Goal: Task Accomplishment & Management: Manage account settings

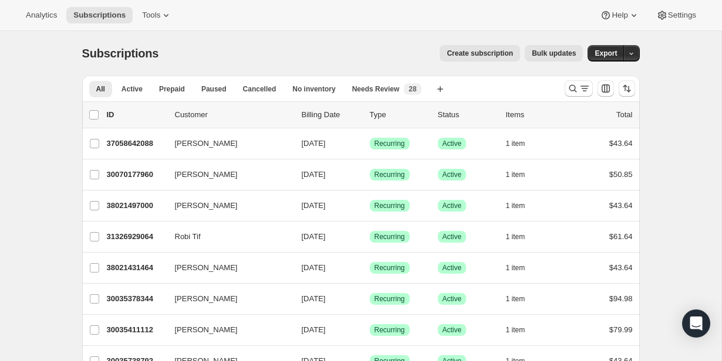
click at [485, 56] on span "Create subscription" at bounding box center [479, 53] width 66 height 9
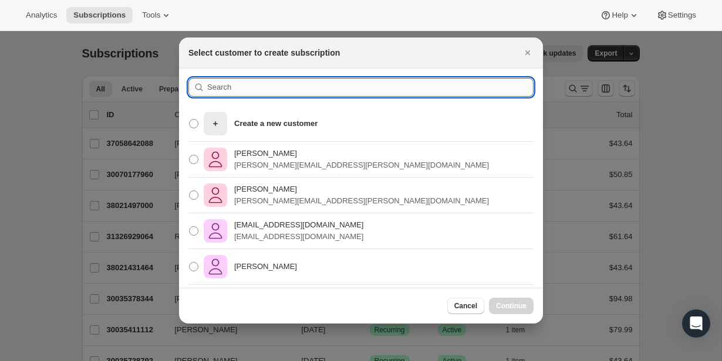
click at [368, 84] on input ":rc:" at bounding box center [370, 87] width 326 height 19
paste input "[EMAIL_ADDRESS][DOMAIN_NAME]"
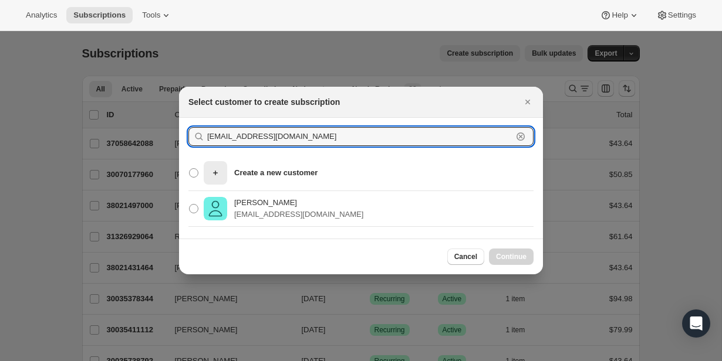
type input "[EMAIL_ADDRESS][DOMAIN_NAME]"
click at [341, 202] on div "[PERSON_NAME] [EMAIL_ADDRESS][DOMAIN_NAME]" at bounding box center [361, 209] width 364 height 36
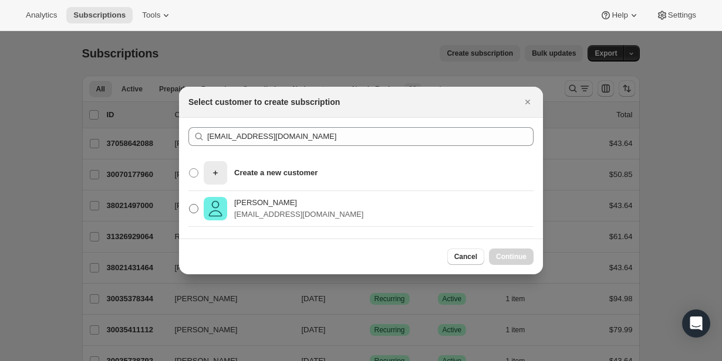
click at [209, 203] on img ":rc:" at bounding box center [215, 208] width 23 height 23
click at [189, 204] on input "[PERSON_NAME] [EMAIL_ADDRESS][DOMAIN_NAME]" at bounding box center [189, 204] width 1 height 1
radio input "true"
click at [512, 259] on span "Continue" at bounding box center [511, 256] width 31 height 9
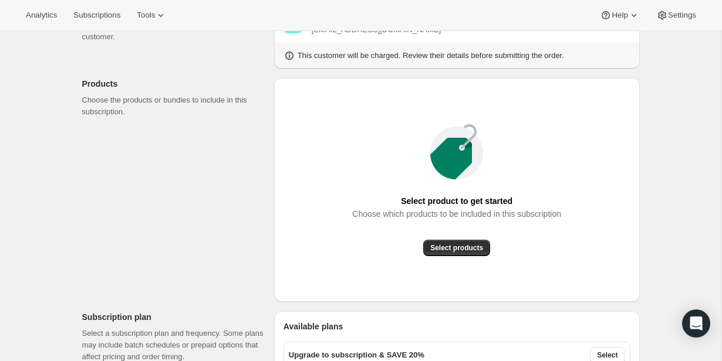
scroll to position [187, 0]
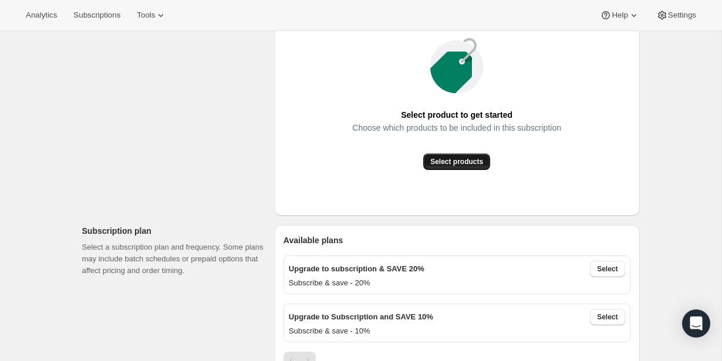
click at [453, 168] on button "Select products" at bounding box center [456, 162] width 67 height 16
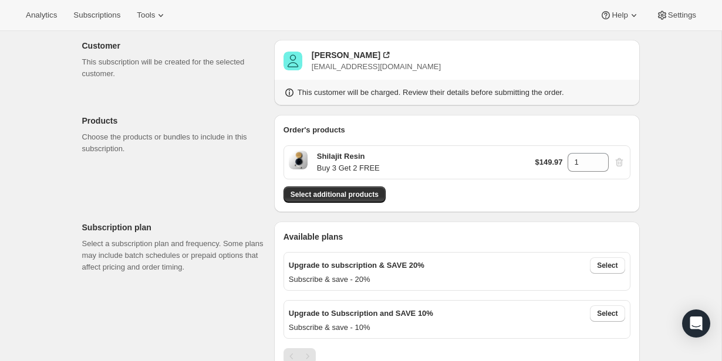
scroll to position [152, 0]
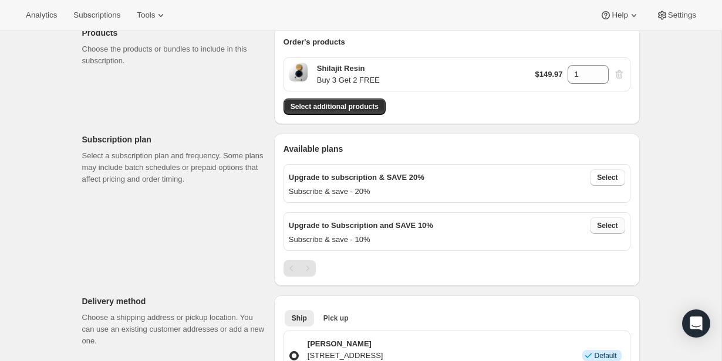
click at [614, 225] on span "Select" at bounding box center [607, 225] width 21 height 9
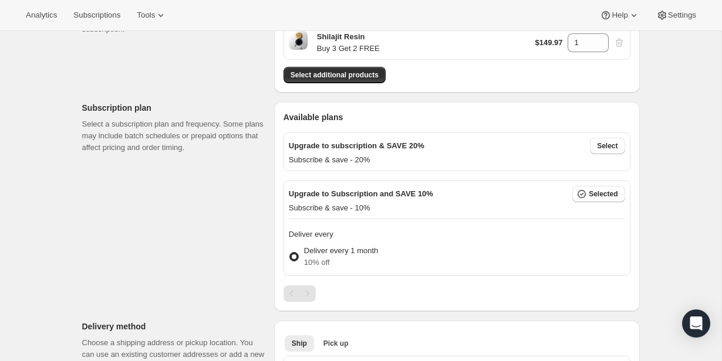
scroll to position [185, 0]
click at [299, 251] on label "Deliver every 1 month 10% off" at bounding box center [333, 256] width 89 height 28
click at [290, 251] on input "Deliver every 1 month 10% off" at bounding box center [289, 251] width 1 height 1
click at [296, 252] on span at bounding box center [293, 255] width 9 height 9
click at [290, 252] on input "Deliver every 1 month 10% off" at bounding box center [289, 251] width 1 height 1
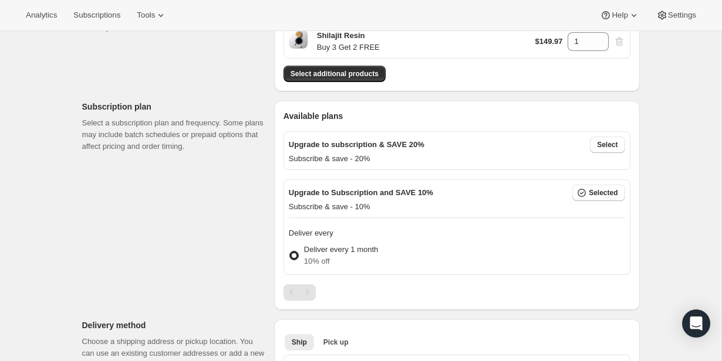
click at [326, 252] on p "Deliver every 1 month" at bounding box center [341, 250] width 74 height 12
click at [290, 252] on input "Deliver every 1 month 10% off" at bounding box center [289, 251] width 1 height 1
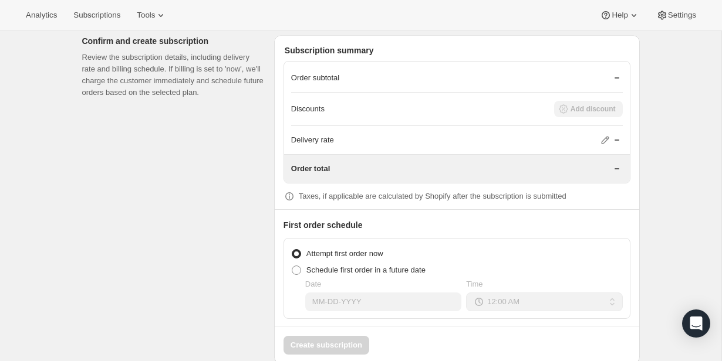
scroll to position [814, 0]
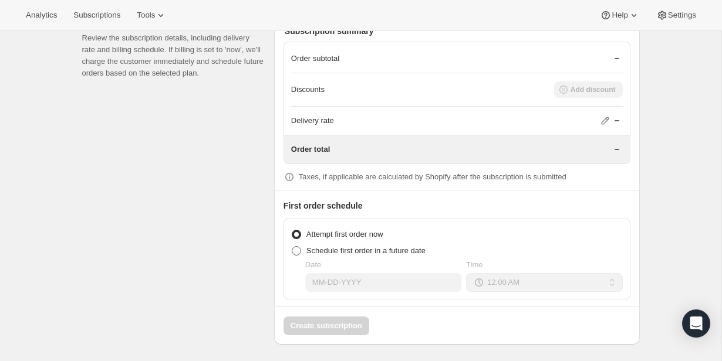
click at [326, 246] on span "Schedule first order in a future date" at bounding box center [365, 250] width 119 height 9
click at [292, 246] on input "Schedule first order in a future date" at bounding box center [292, 246] width 1 height 1
radio input "true"
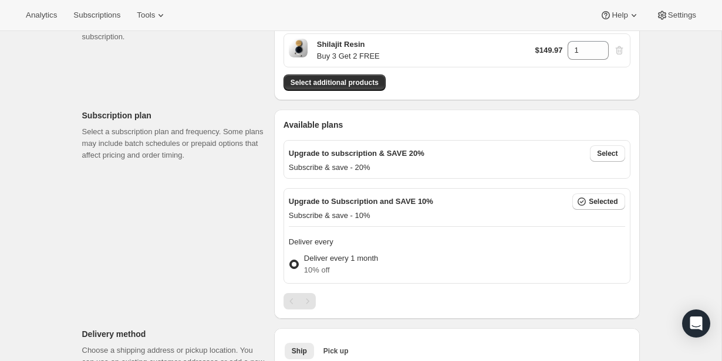
scroll to position [184, 0]
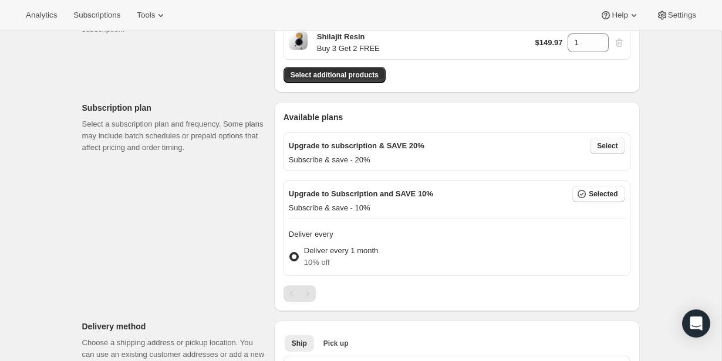
click at [598, 145] on span "Select" at bounding box center [607, 145] width 21 height 9
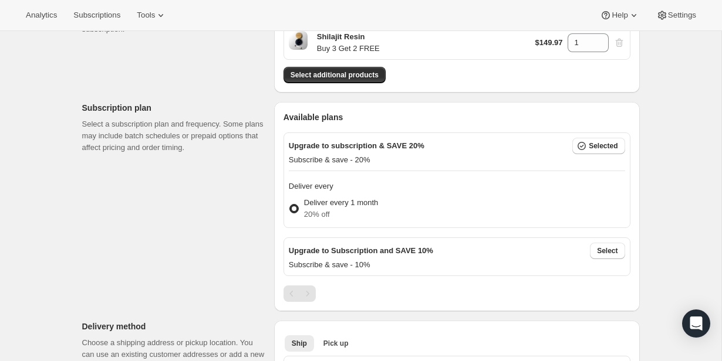
click at [293, 204] on span at bounding box center [293, 208] width 9 height 9
click at [290, 204] on input "Deliver every 1 month 20% off" at bounding box center [289, 204] width 1 height 1
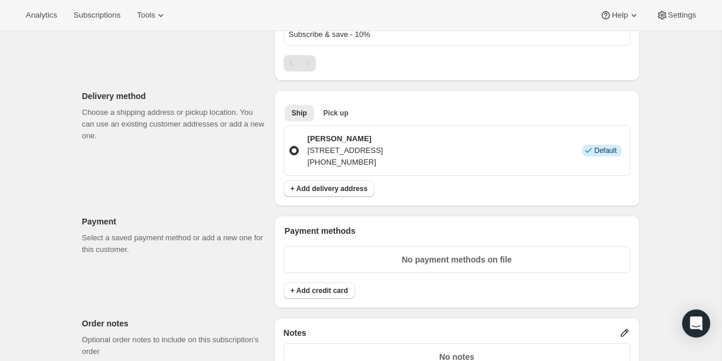
scroll to position [446, 0]
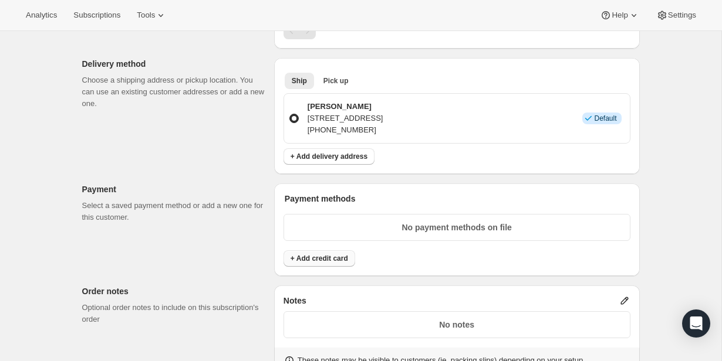
click at [320, 258] on span "+ Add credit card" at bounding box center [318, 258] width 57 height 9
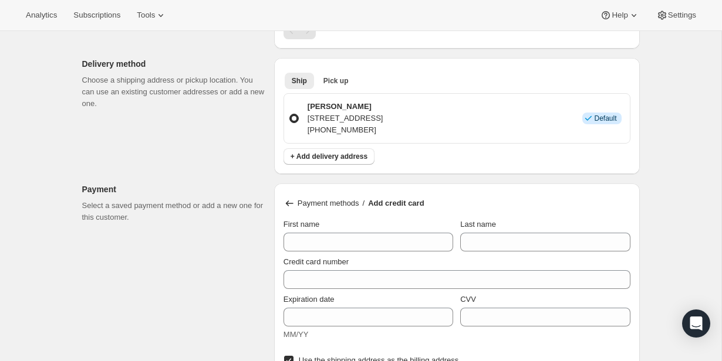
click at [294, 200] on icon at bounding box center [289, 204] width 12 height 12
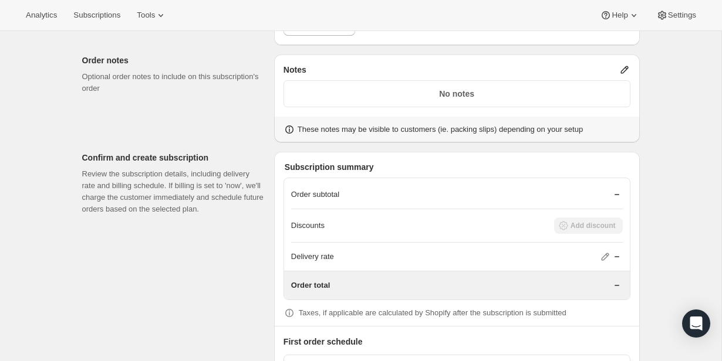
scroll to position [690, 0]
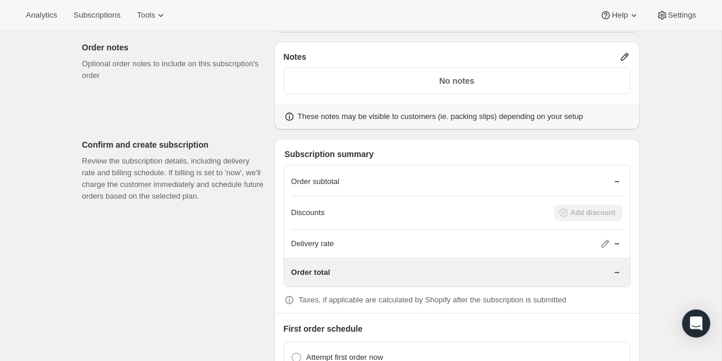
click at [612, 241] on icon at bounding box center [617, 244] width 12 height 12
click at [603, 242] on icon at bounding box center [605, 245] width 8 height 8
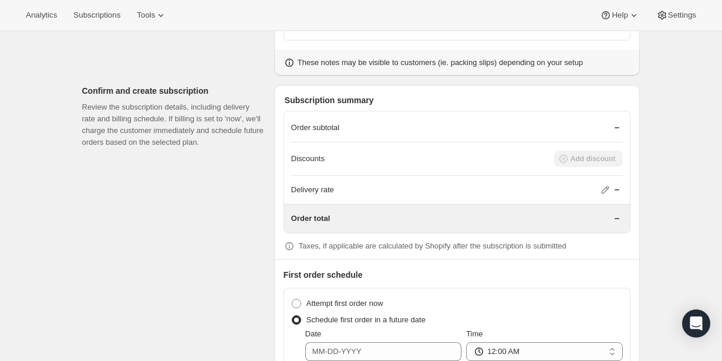
scroll to position [814, 0]
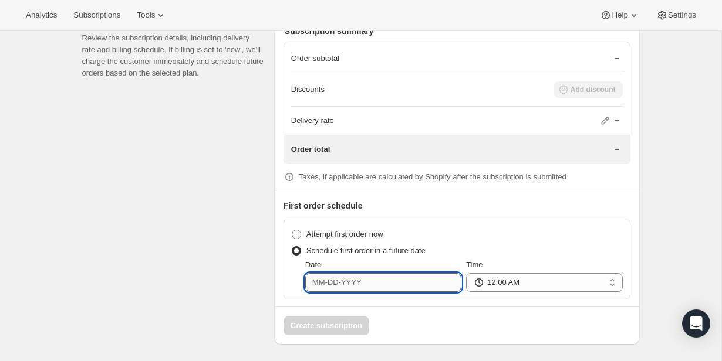
click at [413, 277] on input "Date" at bounding box center [383, 282] width 156 height 19
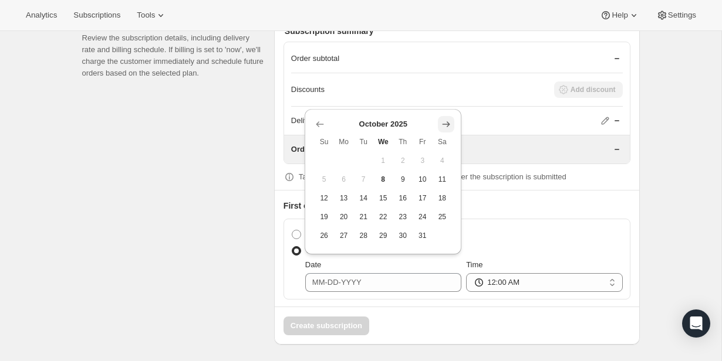
click at [446, 123] on icon "Show next month, November 2025" at bounding box center [446, 125] width 12 height 12
click at [446, 137] on span "Sa" at bounding box center [442, 141] width 11 height 9
click at [447, 107] on icon "Show next month, December 2025" at bounding box center [446, 106] width 8 height 6
click at [448, 124] on icon "Show next month, January 2026" at bounding box center [446, 125] width 12 height 12
click at [448, 124] on icon "Show next month, February 2026" at bounding box center [446, 125] width 12 height 12
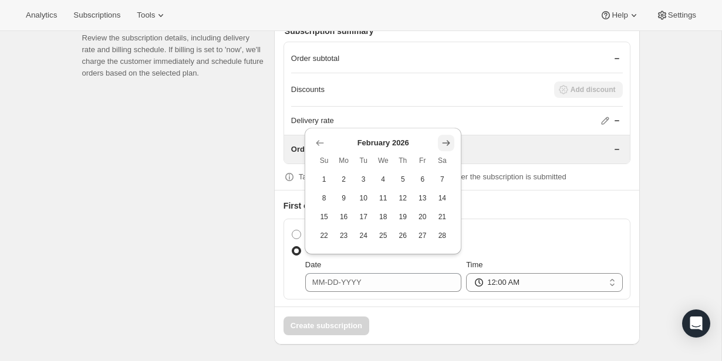
click at [446, 137] on icon "Show next month, March 2026" at bounding box center [446, 143] width 12 height 12
click at [444, 128] on icon "Show next month, April 2026" at bounding box center [446, 125] width 12 height 12
click at [348, 180] on span "6" at bounding box center [343, 179] width 11 height 9
type input "[DATE]"
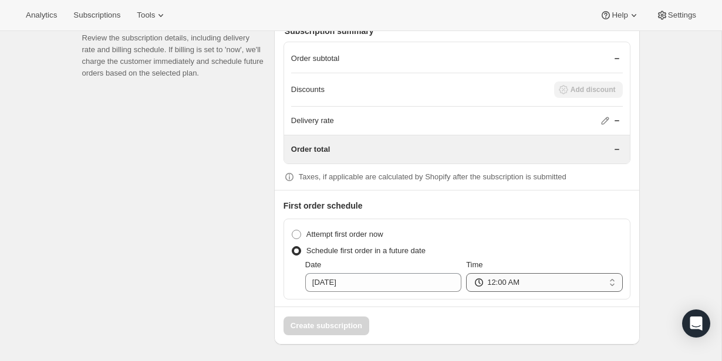
click at [487, 283] on select "12:00 AM 01:00 AM 02:00 AM 03:00 AM 04:00 AM 05:00 AM 06:00 AM 07:00 AM 08:00 A…" at bounding box center [544, 282] width 156 height 19
click at [466, 273] on select "12:00 AM 01:00 AM 02:00 AM 03:00 AM 04:00 AM 05:00 AM 06:00 AM 07:00 AM 08:00 A…" at bounding box center [544, 282] width 156 height 19
click at [425, 322] on div "Create subscription" at bounding box center [457, 321] width 364 height 29
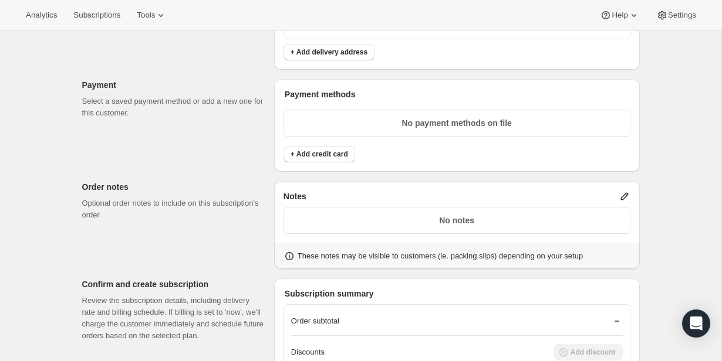
scroll to position [525, 0]
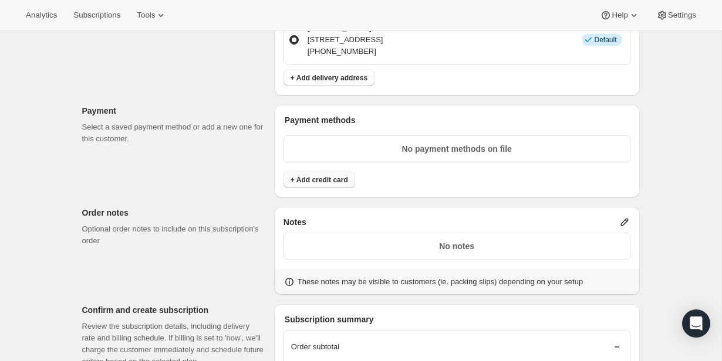
click at [333, 186] on button "+ Add credit card" at bounding box center [319, 180] width 72 height 16
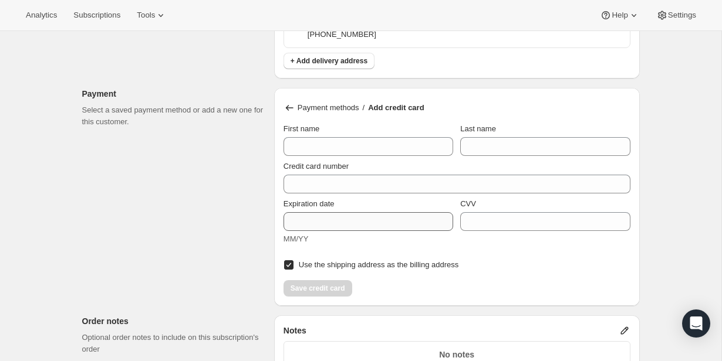
scroll to position [543, 0]
click at [348, 249] on div "Use the shipping address as the billing address" at bounding box center [456, 260] width 347 height 23
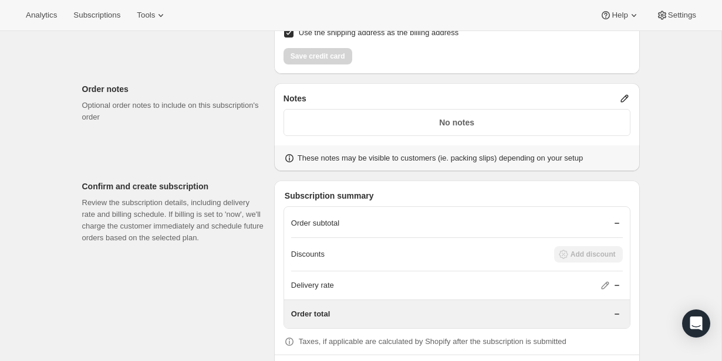
scroll to position [939, 0]
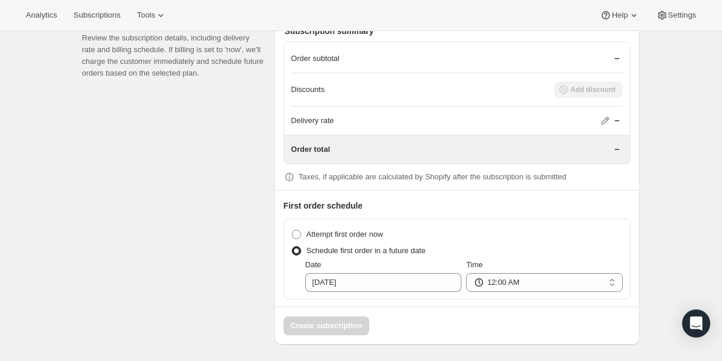
click at [324, 316] on div "Create subscription" at bounding box center [457, 321] width 364 height 29
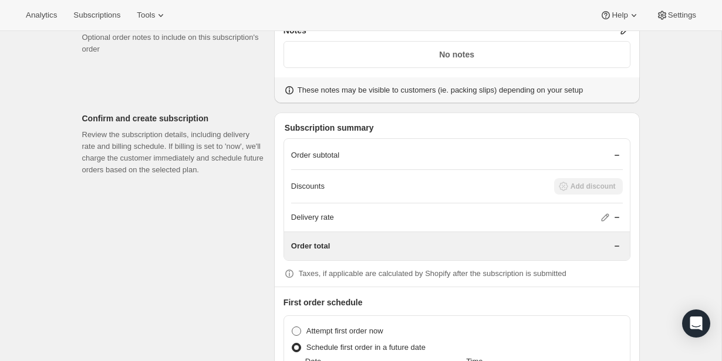
scroll to position [840, 0]
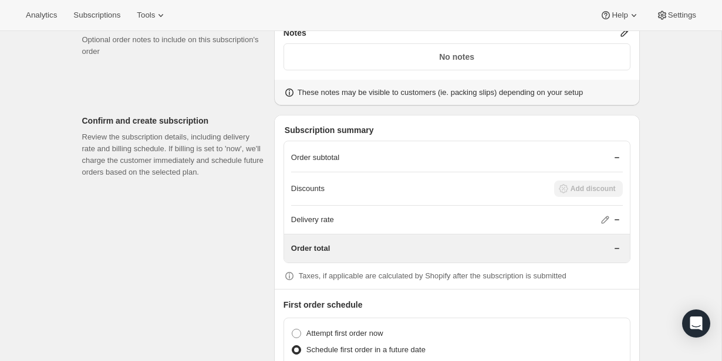
click at [605, 219] on icon at bounding box center [605, 220] width 8 height 8
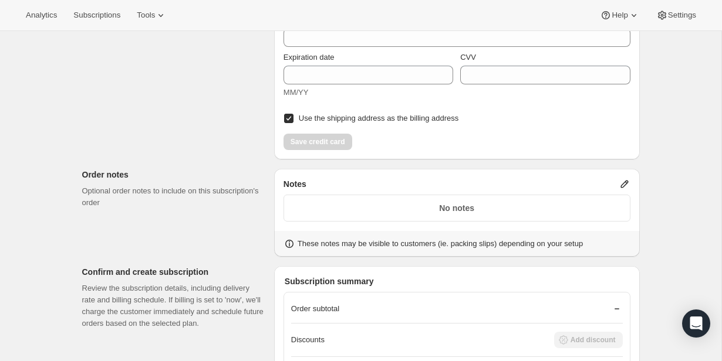
click at [437, 209] on p "No notes" at bounding box center [456, 208] width 331 height 12
click at [625, 181] on icon at bounding box center [624, 185] width 8 height 8
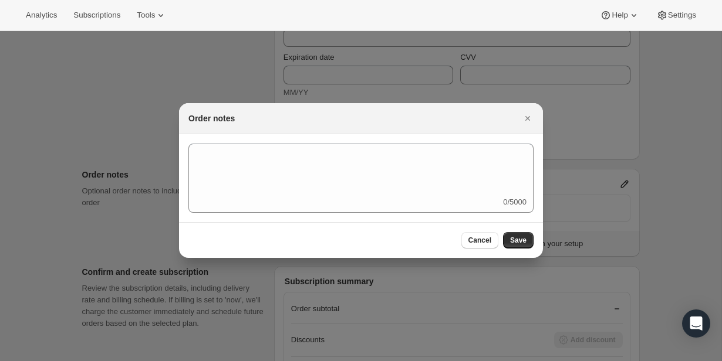
click at [597, 167] on div at bounding box center [361, 180] width 722 height 361
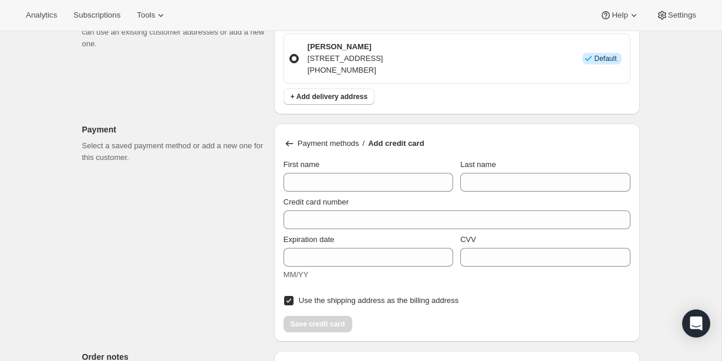
scroll to position [497, 0]
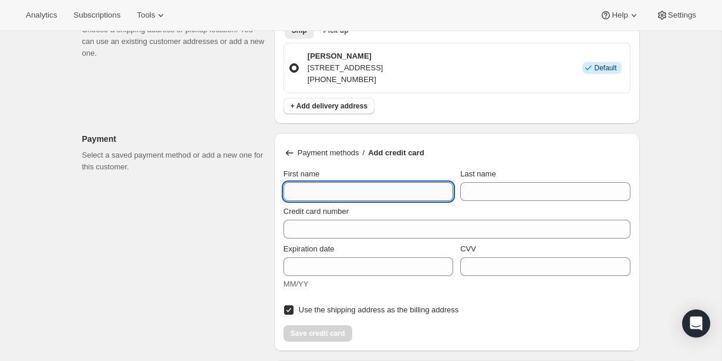
click at [401, 183] on input "First name" at bounding box center [368, 191] width 170 height 19
click at [432, 151] on div "Payment methods / Add credit card" at bounding box center [456, 153] width 347 height 12
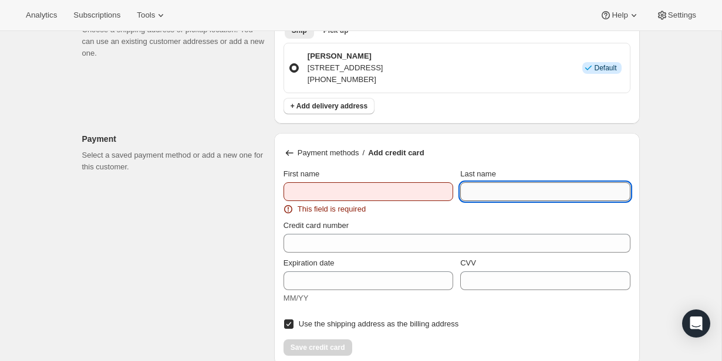
click at [496, 182] on input "Last name" at bounding box center [545, 191] width 170 height 19
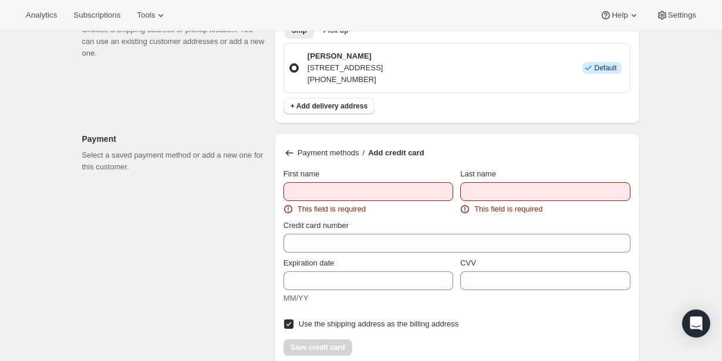
click at [445, 172] on div "First name" at bounding box center [368, 174] width 170 height 12
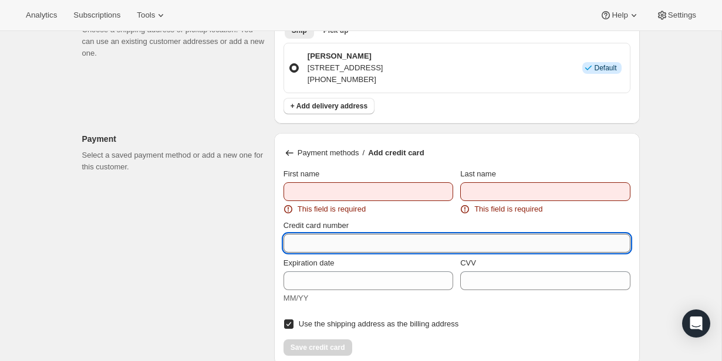
click at [419, 238] on input "Credit card number" at bounding box center [451, 243] width 337 height 19
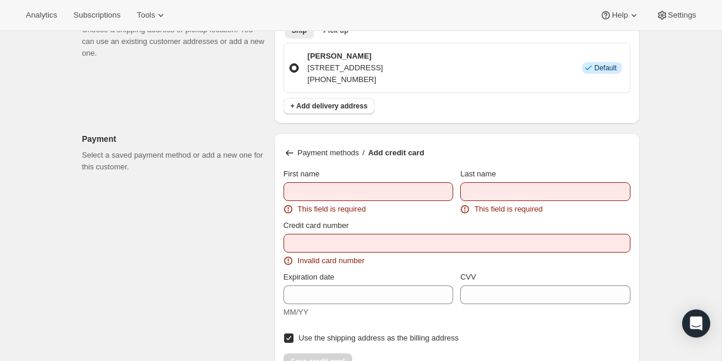
click at [421, 164] on div "First name This field is required Last name This field is required" at bounding box center [456, 190] width 347 height 52
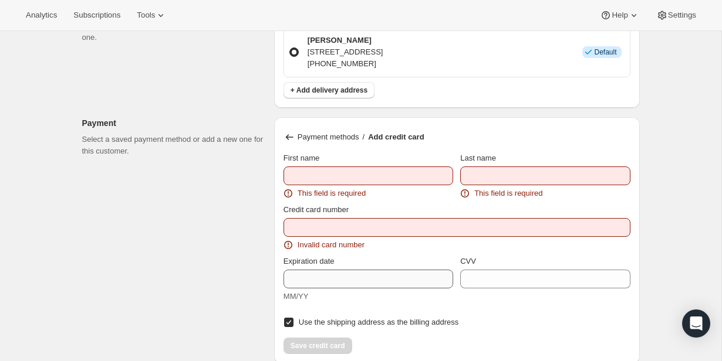
scroll to position [518, 0]
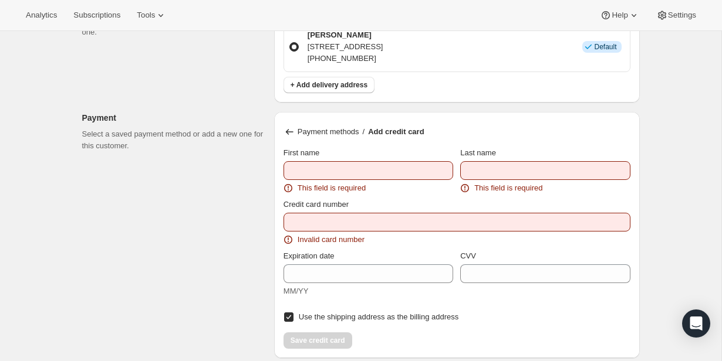
click at [292, 317] on input "Use the shipping address as the billing address" at bounding box center [288, 317] width 9 height 9
click at [290, 316] on input "Use the shipping address as the billing address" at bounding box center [288, 317] width 9 height 9
checkbox input "true"
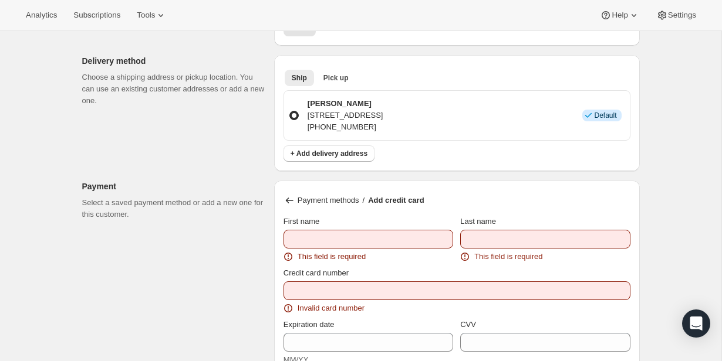
scroll to position [457, 0]
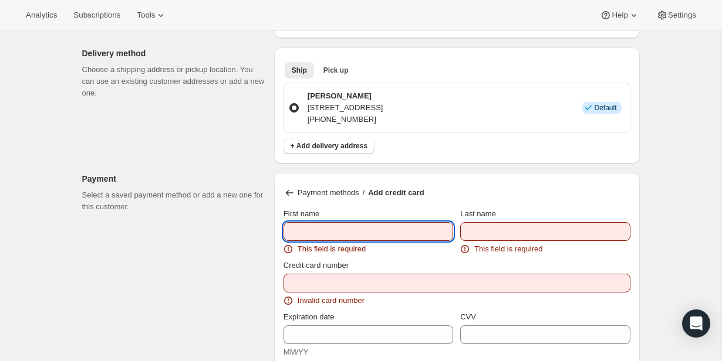
click at [329, 235] on input "First name" at bounding box center [368, 231] width 170 height 19
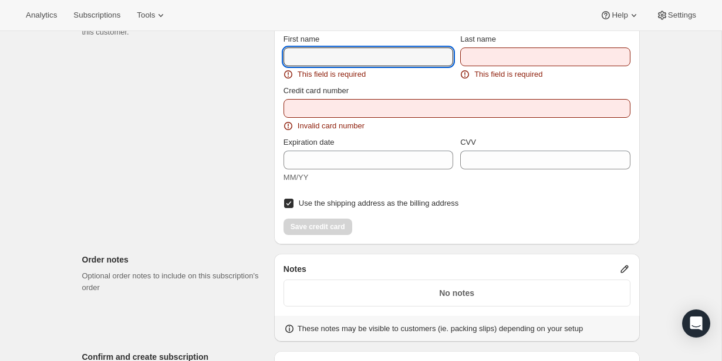
scroll to position [967, 0]
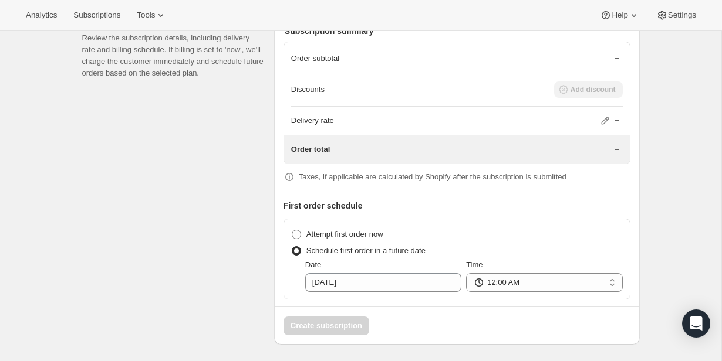
click at [346, 323] on div "Create subscription" at bounding box center [457, 321] width 364 height 29
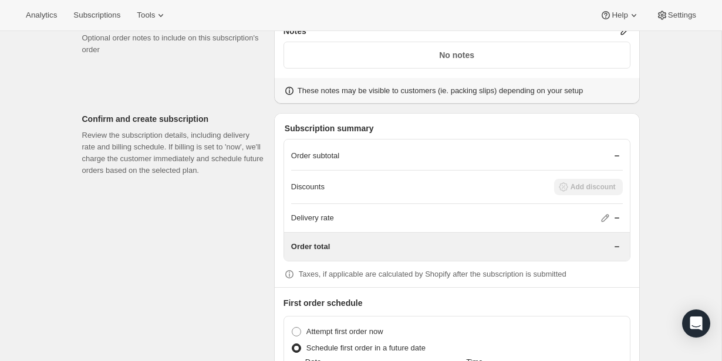
scroll to position [871, 0]
click at [628, 14] on icon at bounding box center [634, 15] width 12 height 12
click at [622, 47] on button "Setup guide" at bounding box center [616, 40] width 48 height 19
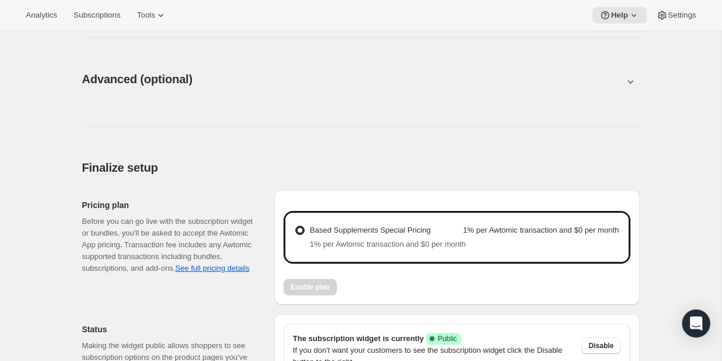
scroll to position [694, 0]
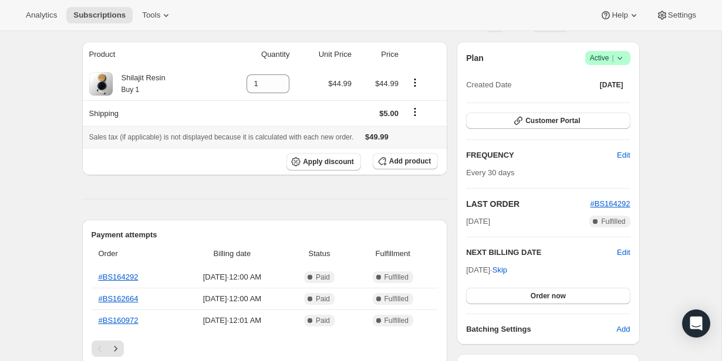
scroll to position [98, 0]
click at [623, 249] on span "Edit" at bounding box center [623, 252] width 13 height 12
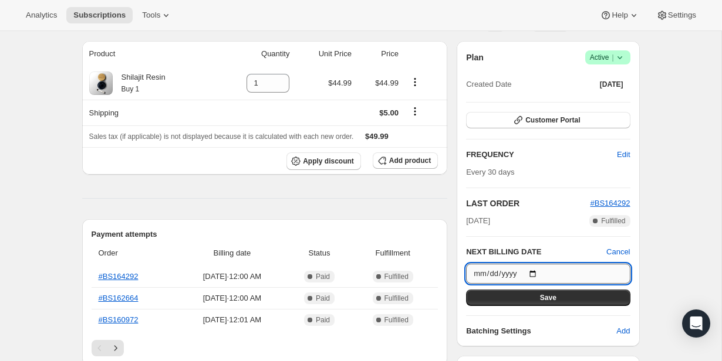
click at [537, 275] on input "2025-10-12" at bounding box center [548, 274] width 164 height 20
type input "2026-01-12"
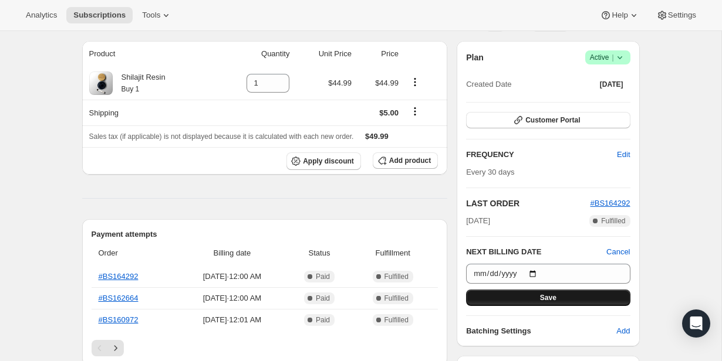
click at [527, 298] on button "Save" at bounding box center [548, 298] width 164 height 16
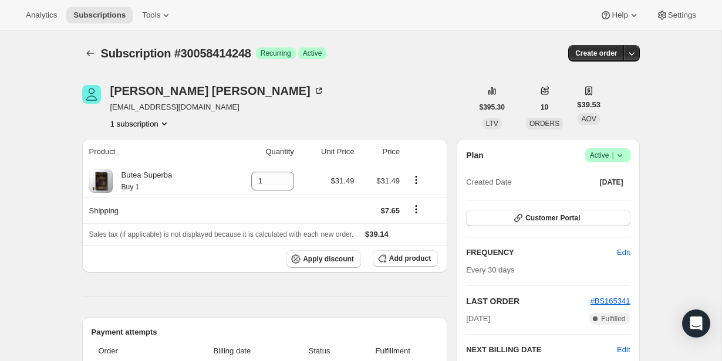
click at [619, 158] on icon at bounding box center [620, 156] width 12 height 12
click at [604, 197] on span "Cancel subscription" at bounding box center [604, 198] width 66 height 9
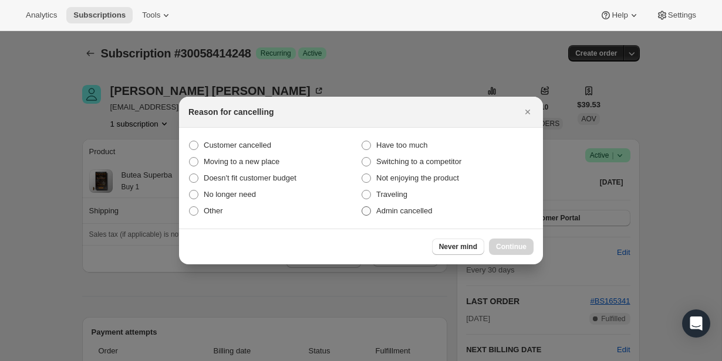
click at [438, 209] on label "Admin cancelled" at bounding box center [447, 211] width 172 height 16
click at [362, 207] on input "Admin cancelled" at bounding box center [361, 206] width 1 height 1
radio input "true"
click at [494, 242] on button "Continue" at bounding box center [511, 247] width 45 height 16
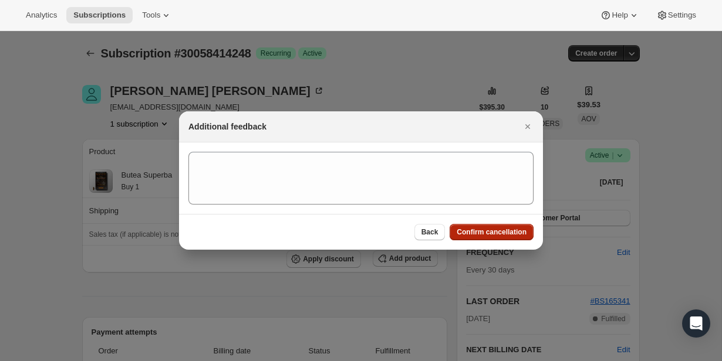
click at [496, 235] on span "Confirm cancellation" at bounding box center [491, 232] width 70 height 9
